Goal: Information Seeking & Learning: Check status

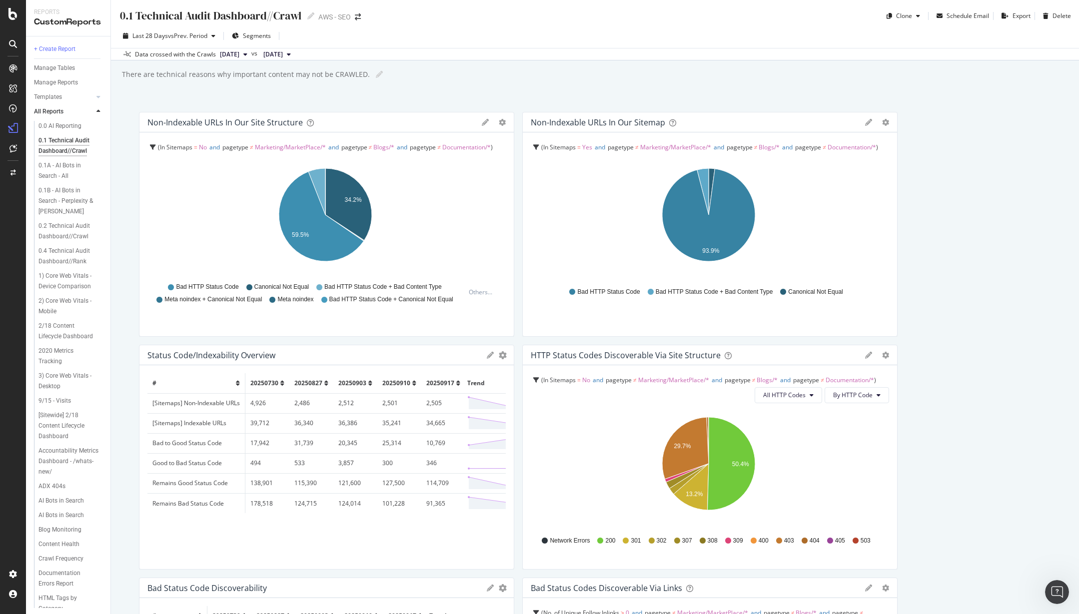
scroll to position [19, 0]
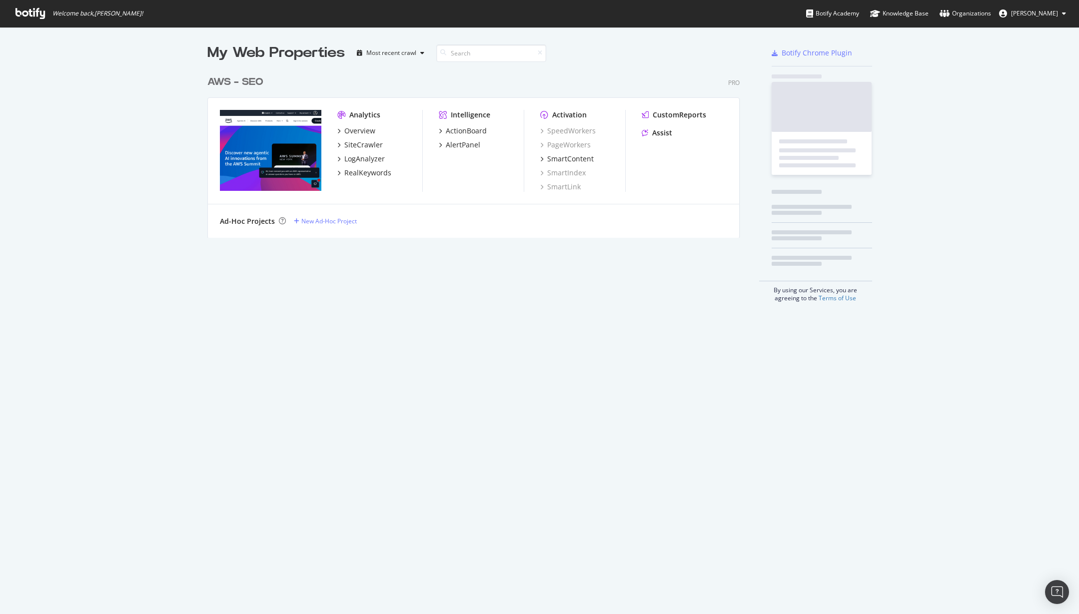
scroll to position [167, 533]
